Goal: Complete application form

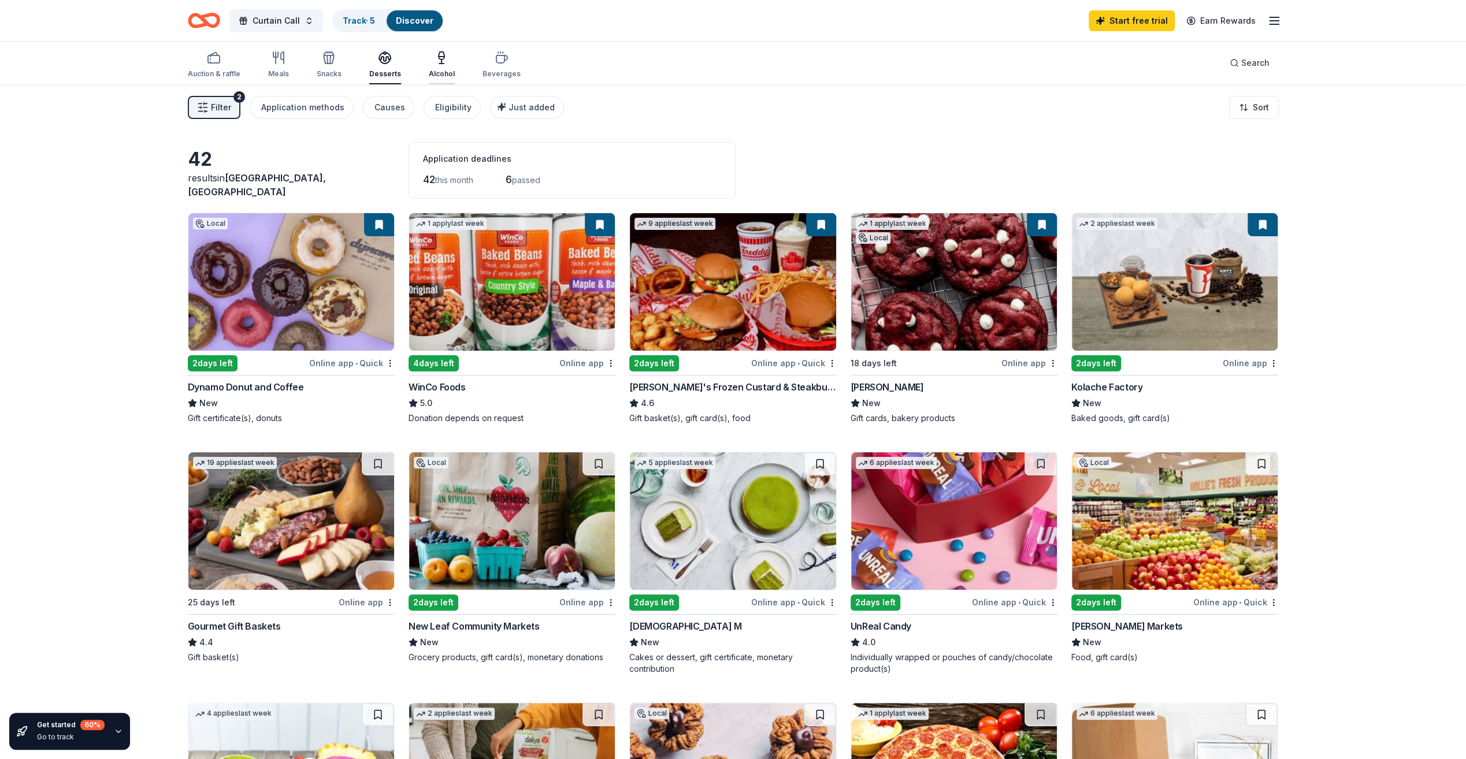
click at [436, 72] on div "Alcohol" at bounding box center [442, 73] width 26 height 9
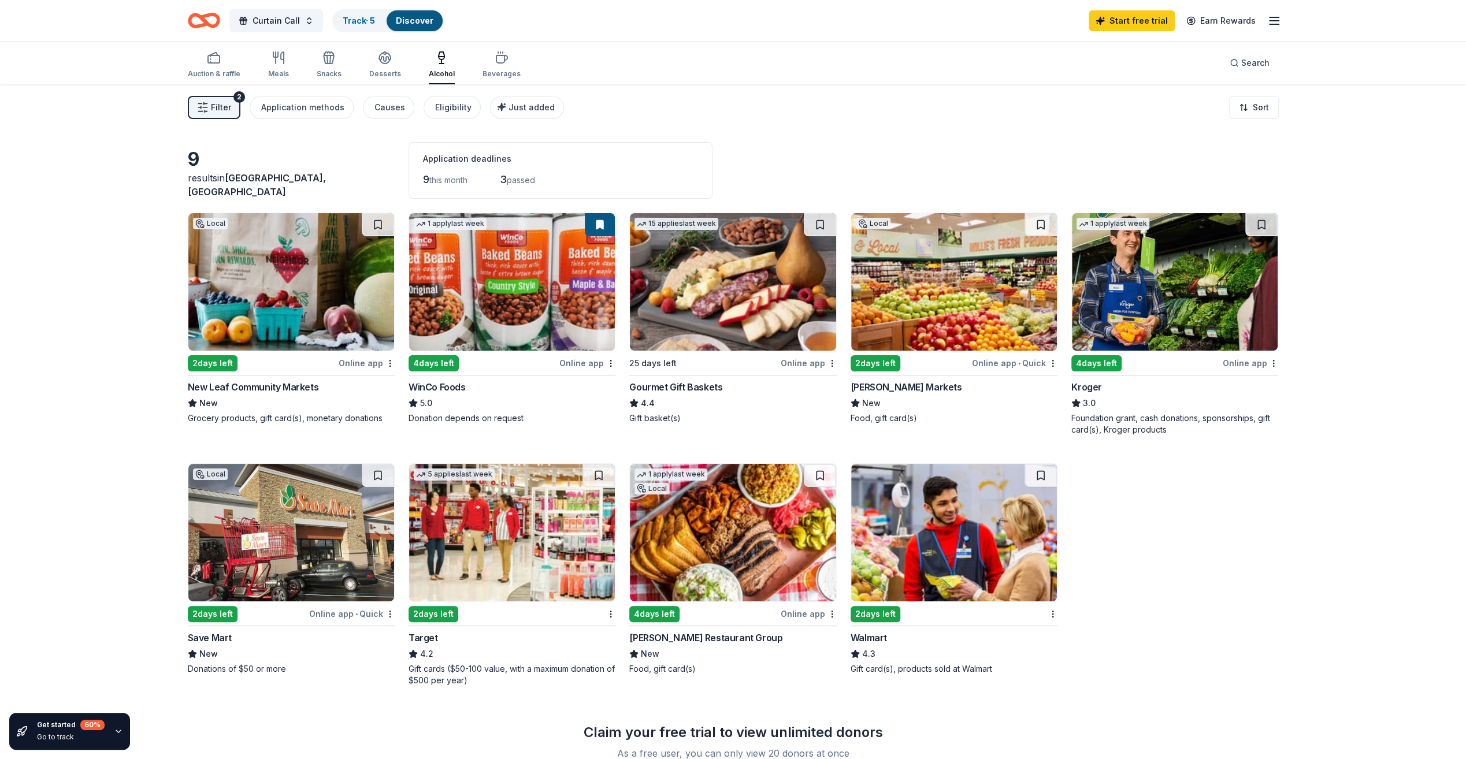
click at [236, 99] on div "2" at bounding box center [239, 97] width 12 height 12
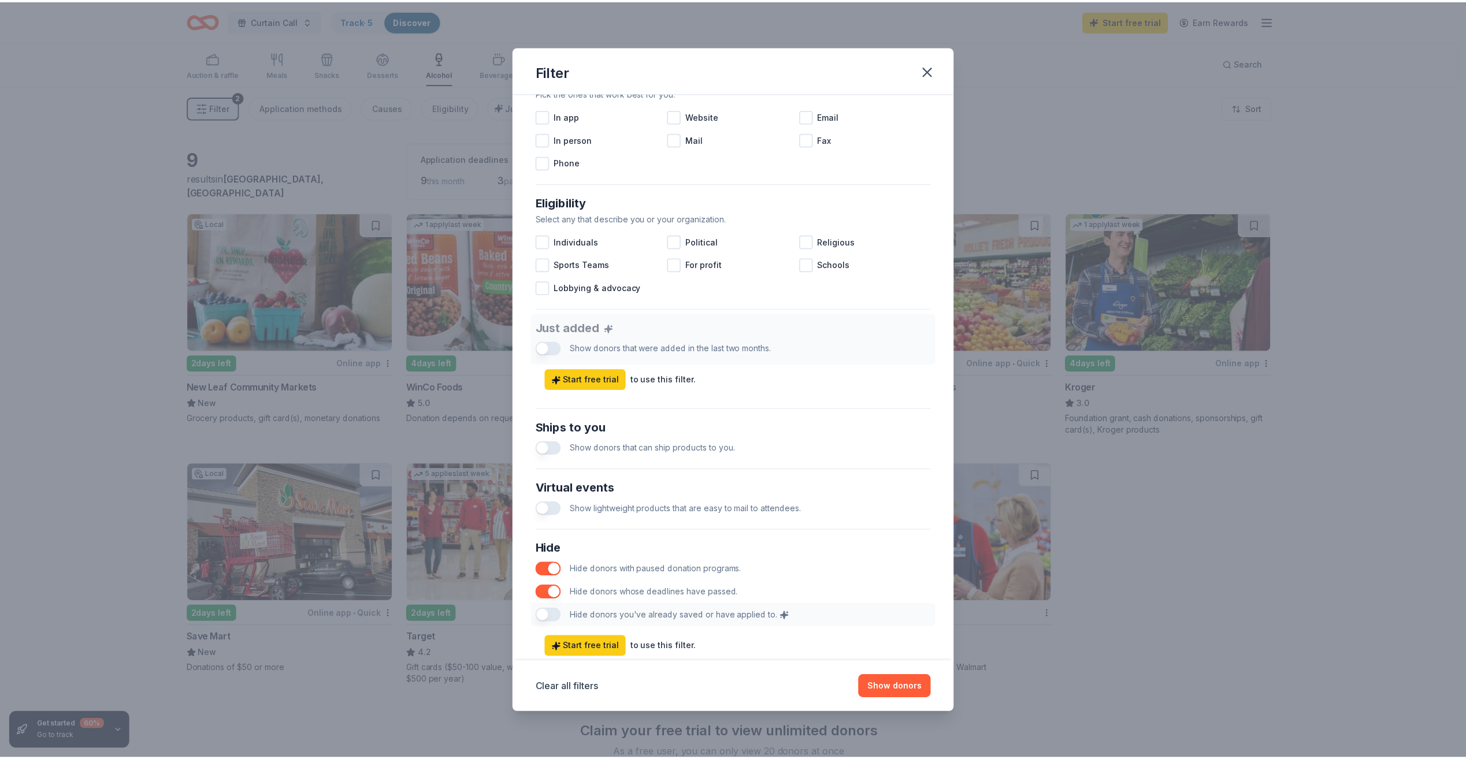
scroll to position [269, 0]
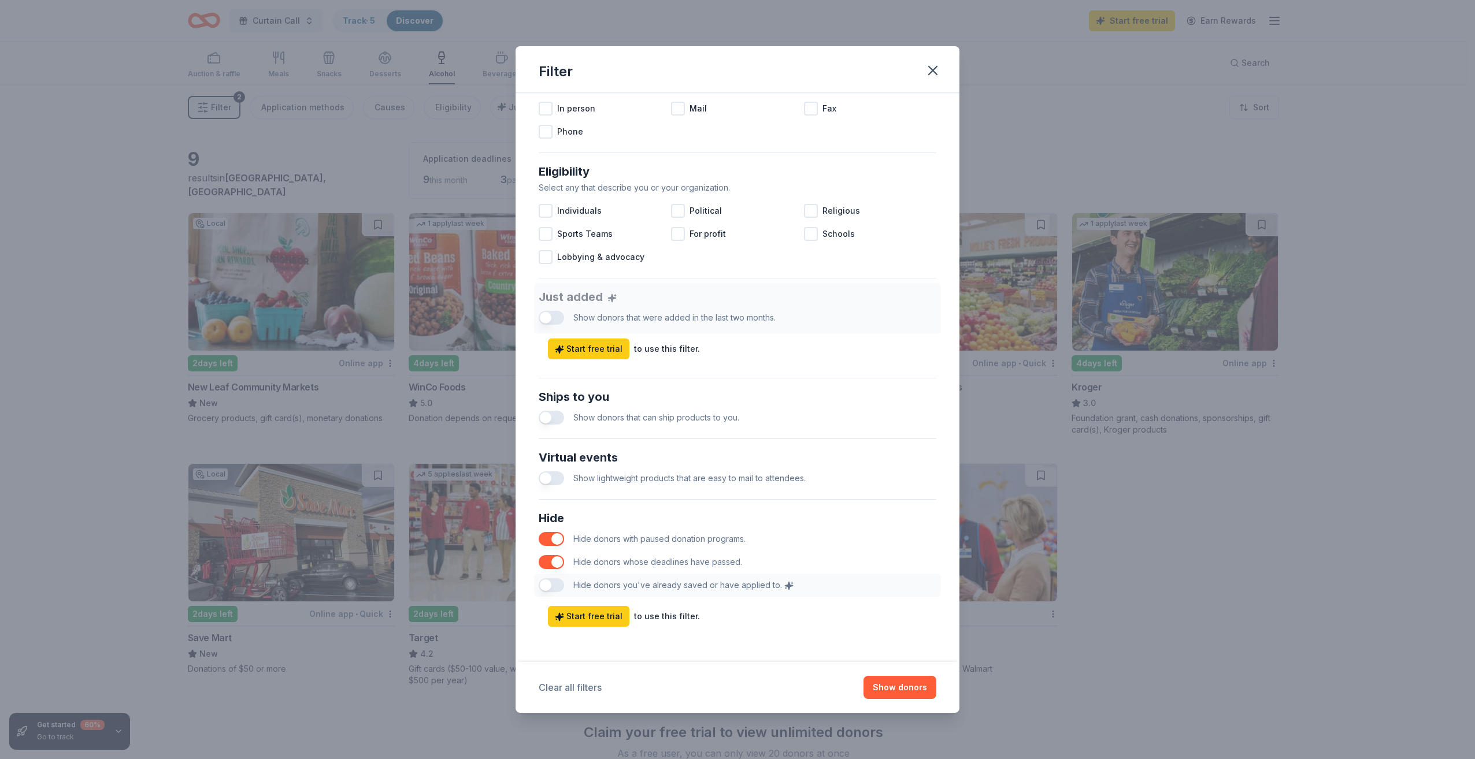
click at [582, 689] on button "Clear all filters" at bounding box center [570, 688] width 63 height 14
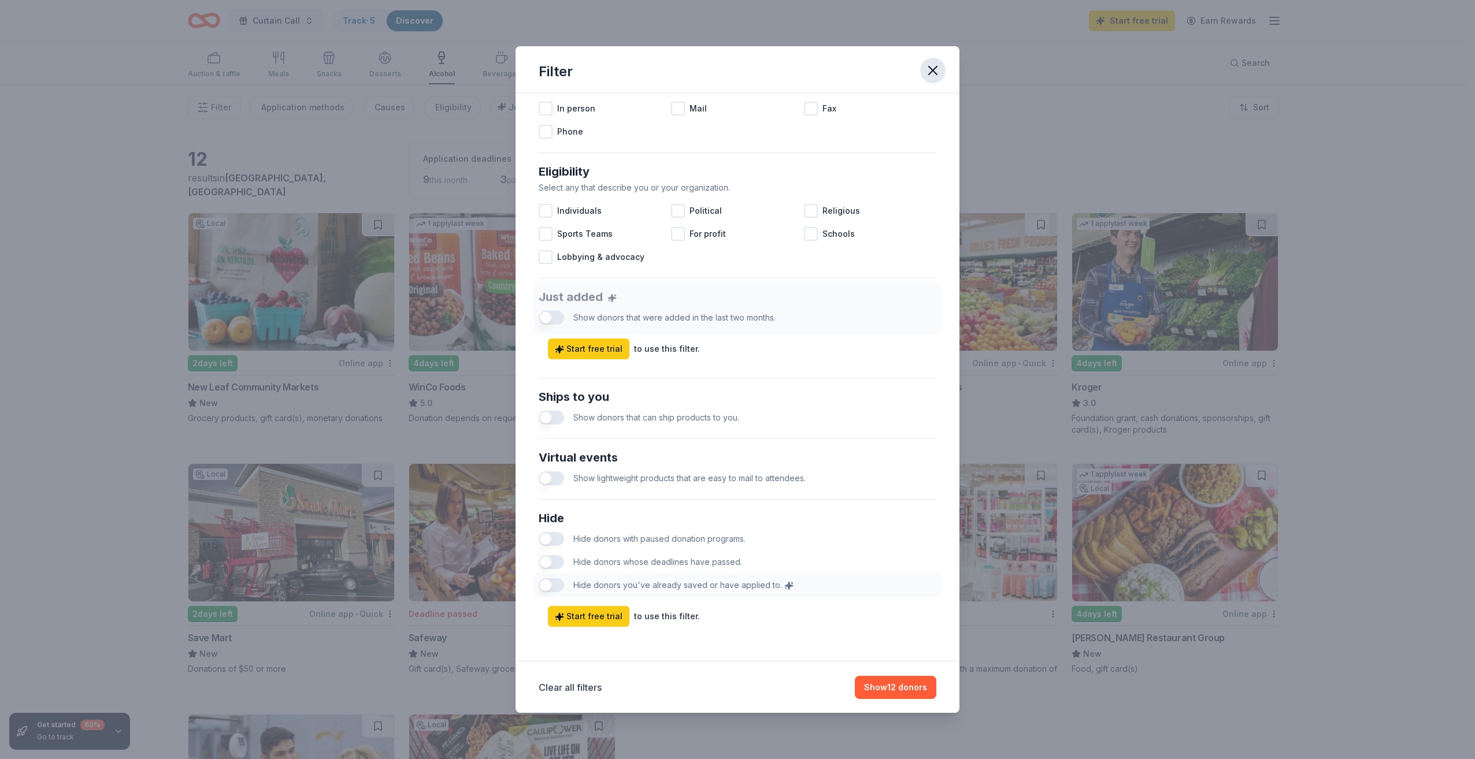
click at [934, 68] on icon "button" at bounding box center [933, 70] width 8 height 8
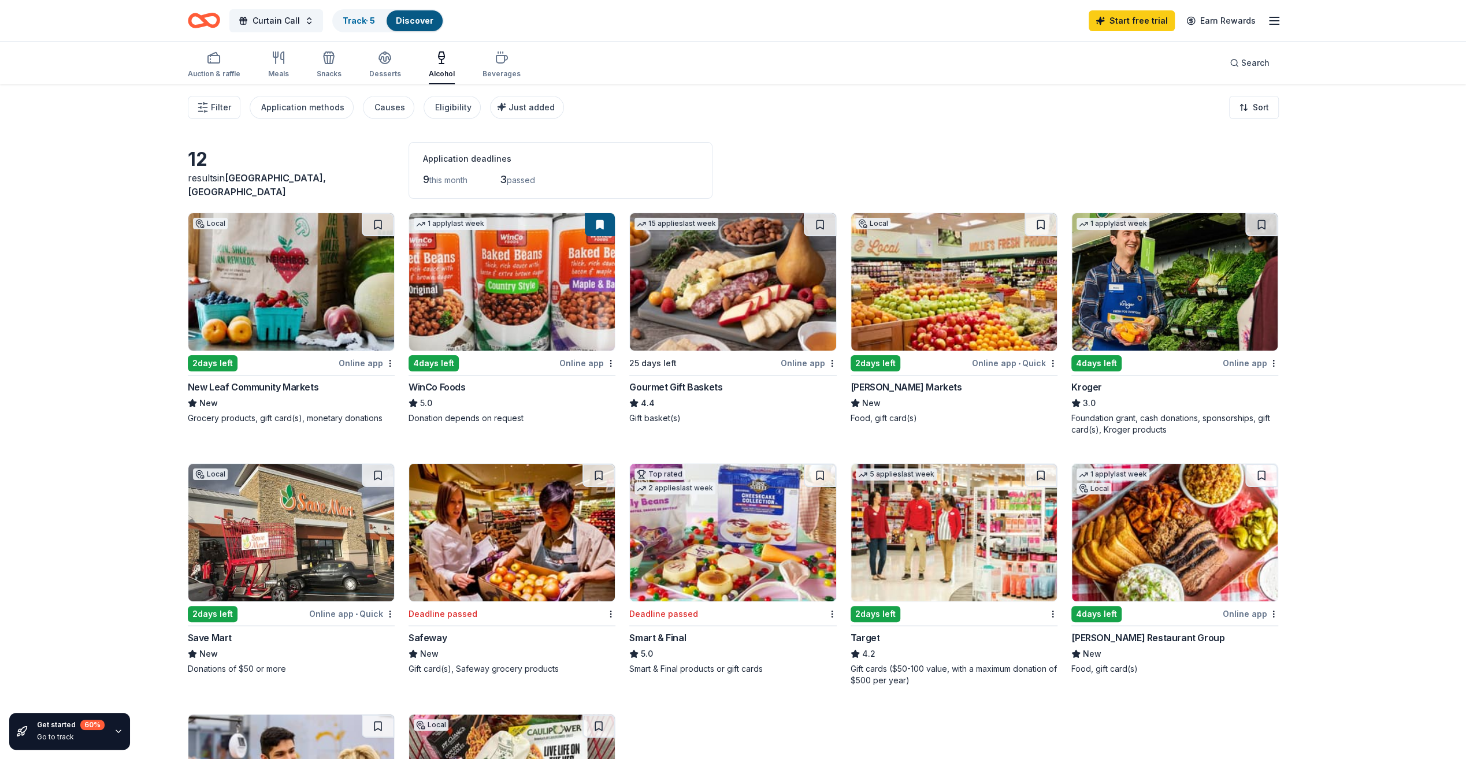
click at [434, 69] on div "Alcohol" at bounding box center [442, 73] width 26 height 9
click at [441, 61] on icon "button" at bounding box center [442, 58] width 14 height 14
click at [726, 314] on img at bounding box center [733, 282] width 206 height 138
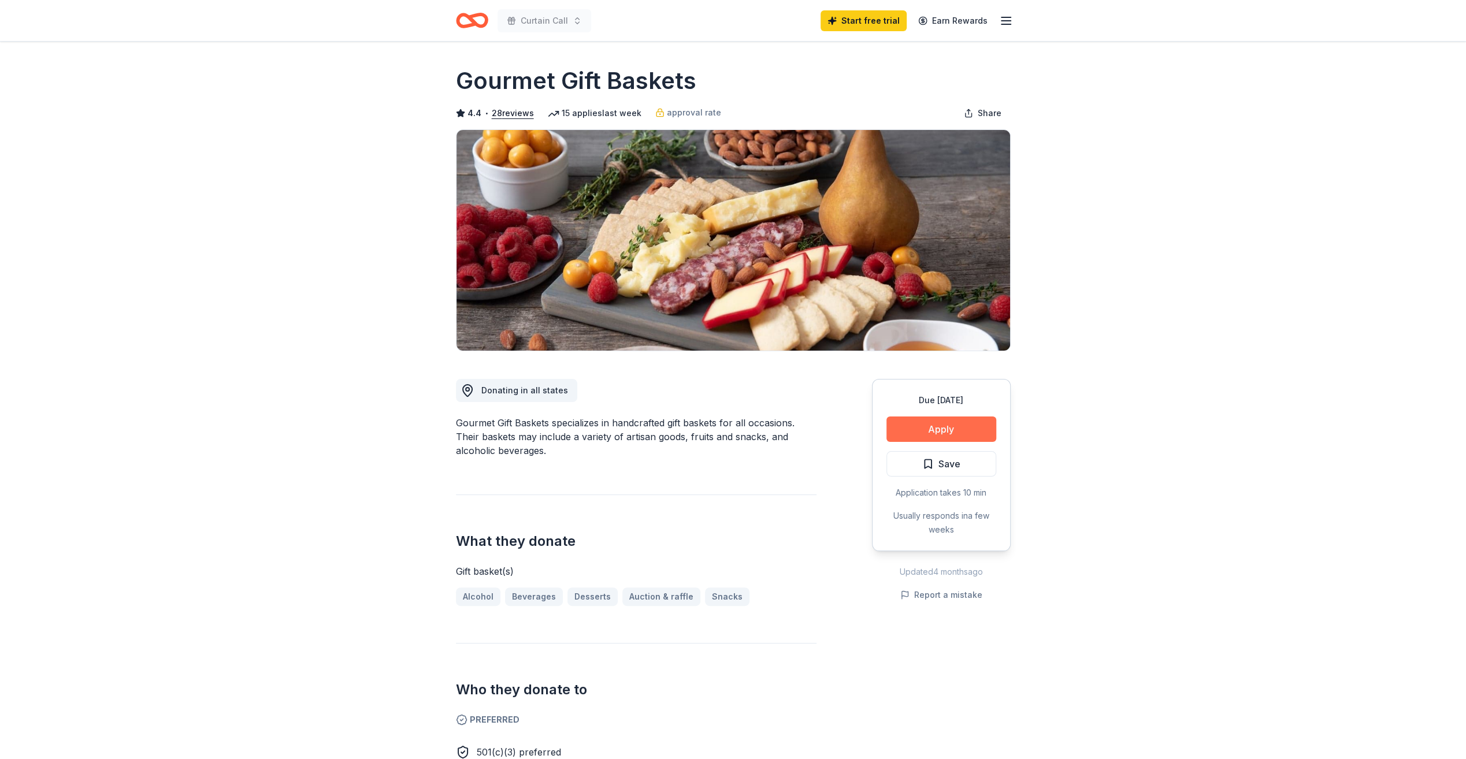
click at [919, 423] on button "Apply" at bounding box center [941, 429] width 110 height 25
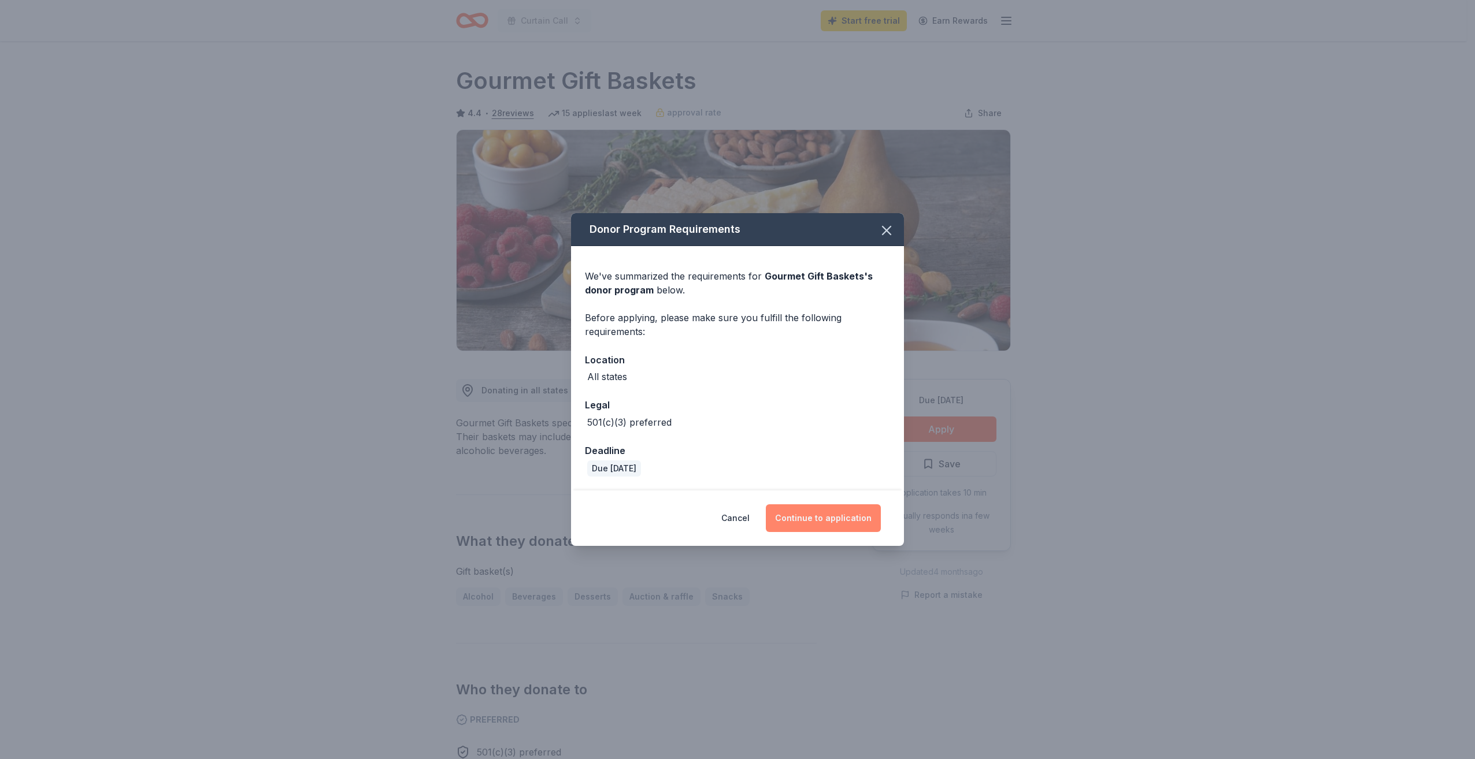
click at [810, 524] on button "Continue to application" at bounding box center [823, 518] width 115 height 28
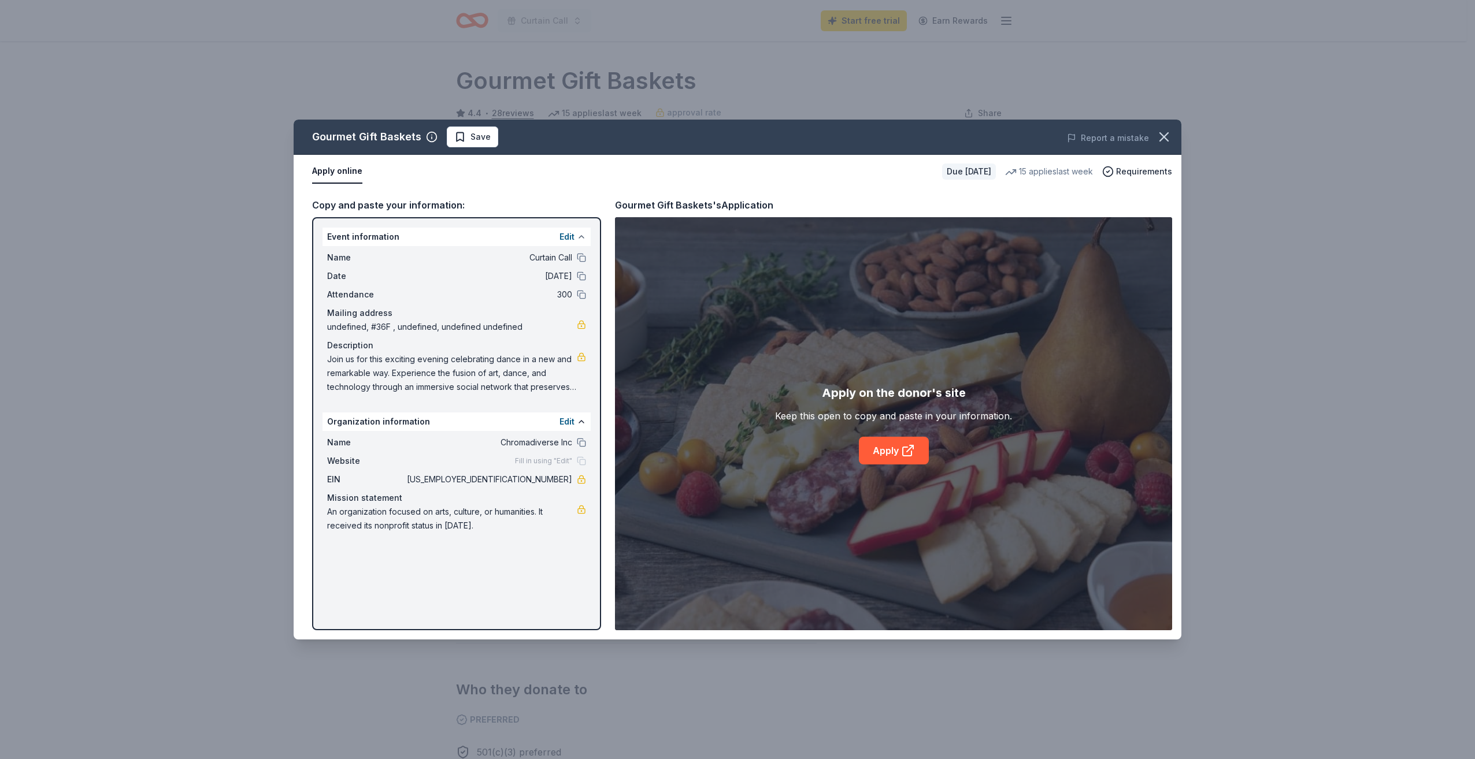
click at [581, 237] on button at bounding box center [581, 236] width 9 height 9
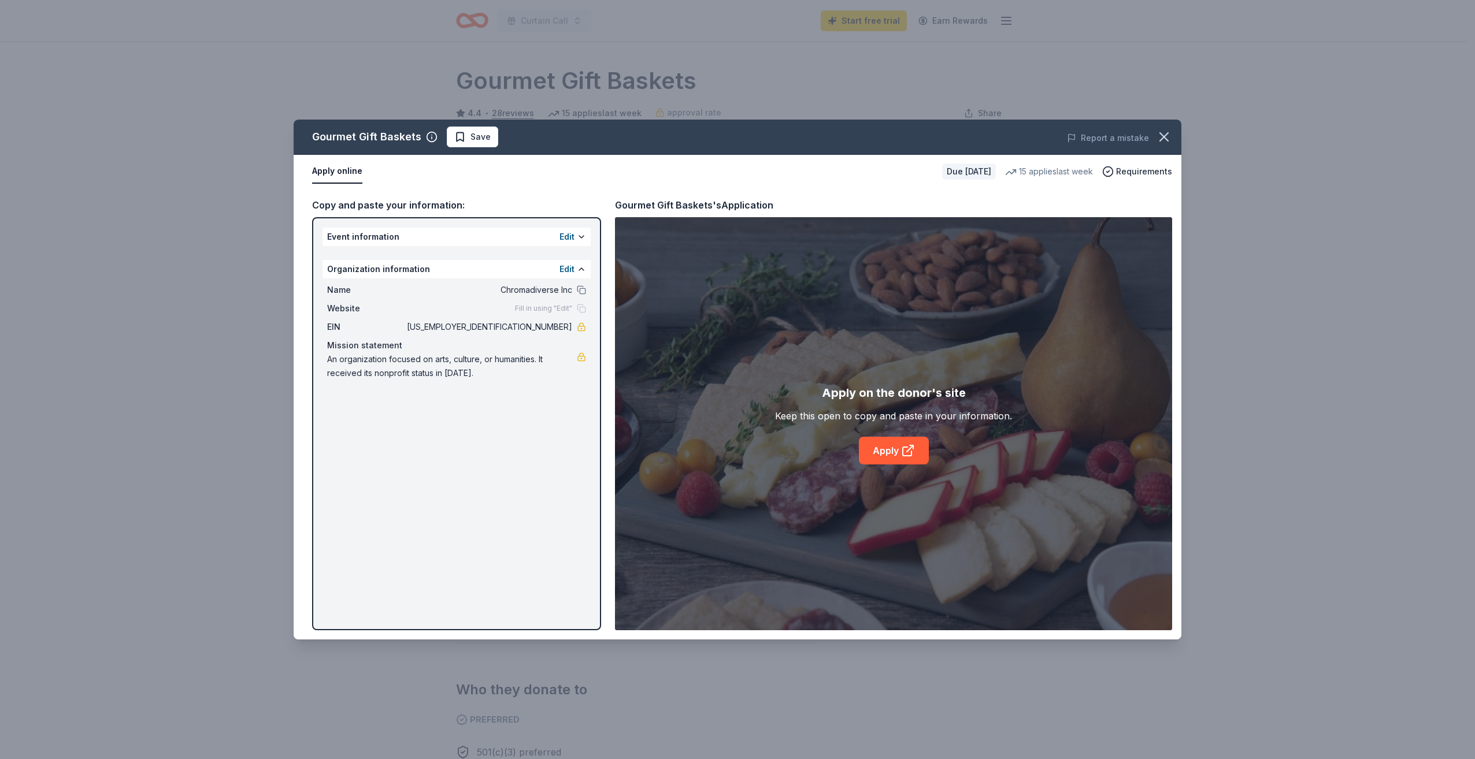
click at [447, 269] on div "Organization information Edit" at bounding box center [456, 269] width 268 height 18
click at [400, 233] on div "Event information Edit" at bounding box center [456, 237] width 268 height 18
click at [579, 235] on button at bounding box center [581, 236] width 9 height 9
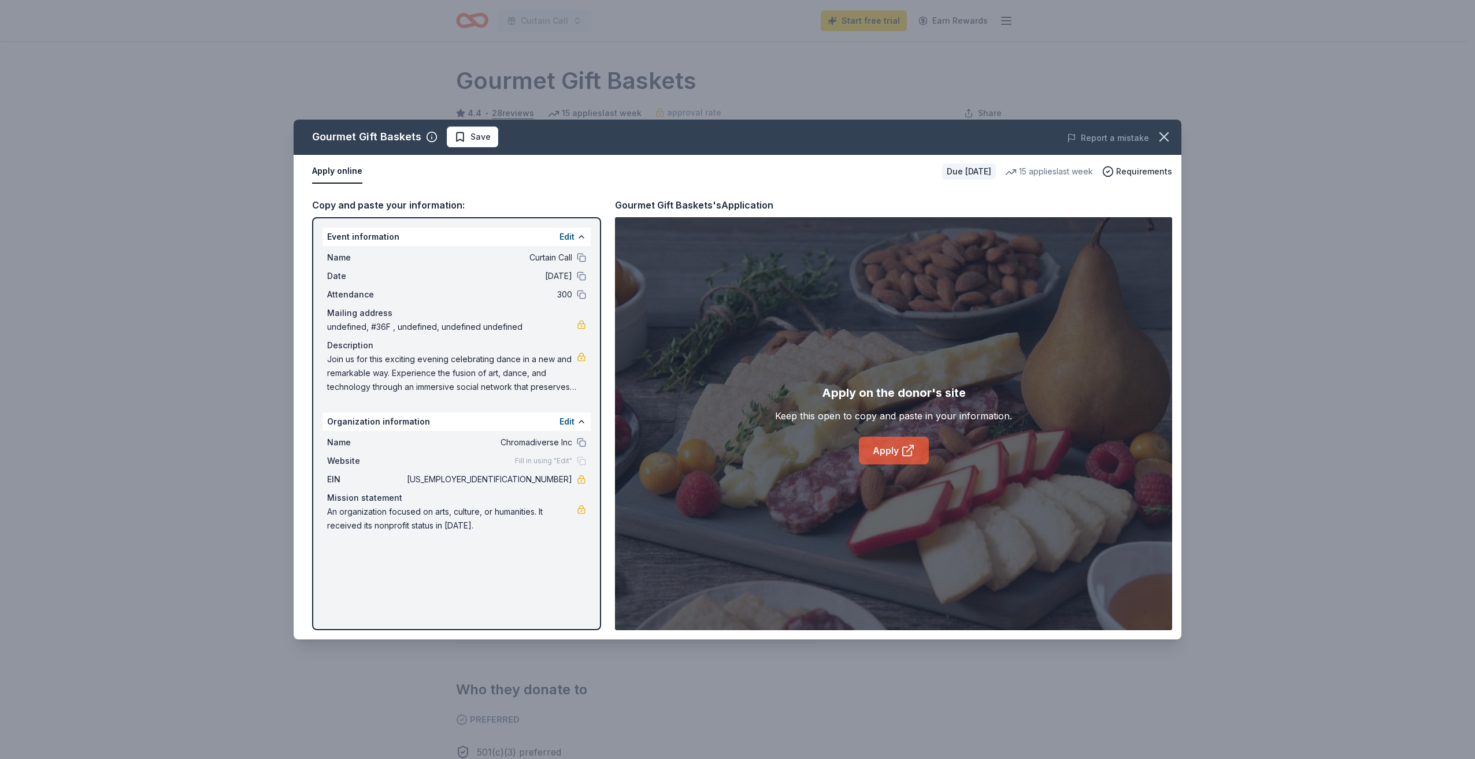
click at [901, 451] on icon at bounding box center [908, 451] width 14 height 14
